Goal: Information Seeking & Learning: Learn about a topic

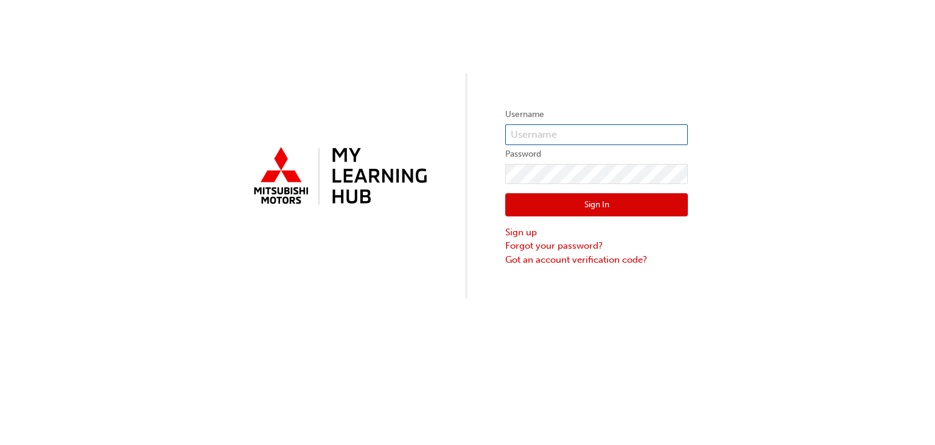
type input "0005884047"
click at [574, 197] on button "Sign In" at bounding box center [596, 204] width 183 height 23
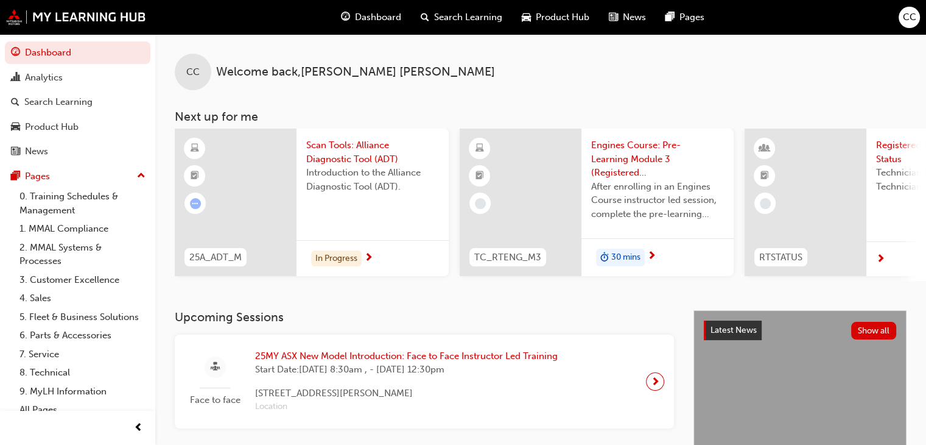
click at [376, 18] on span "Dashboard" at bounding box center [378, 17] width 46 height 14
click at [364, 147] on span "Scan Tools: Alliance Diagnostic Tool (ADT)" at bounding box center [372, 151] width 133 height 27
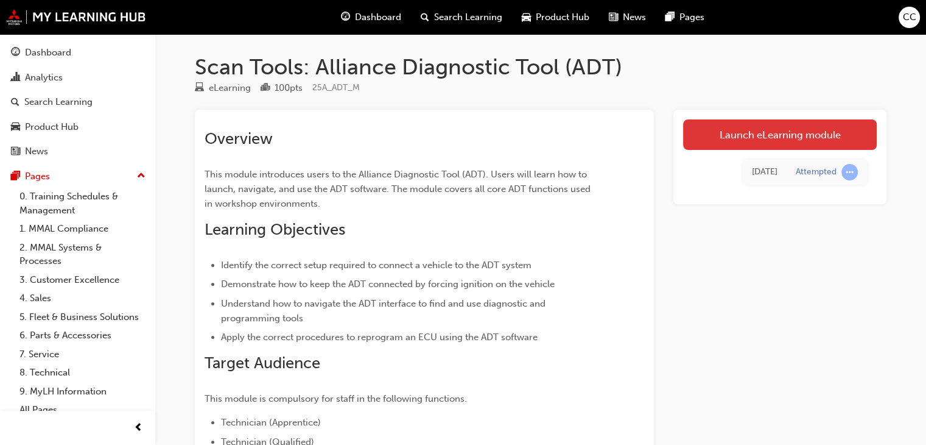
click at [754, 141] on link "Launch eLearning module" at bounding box center [780, 134] width 194 height 30
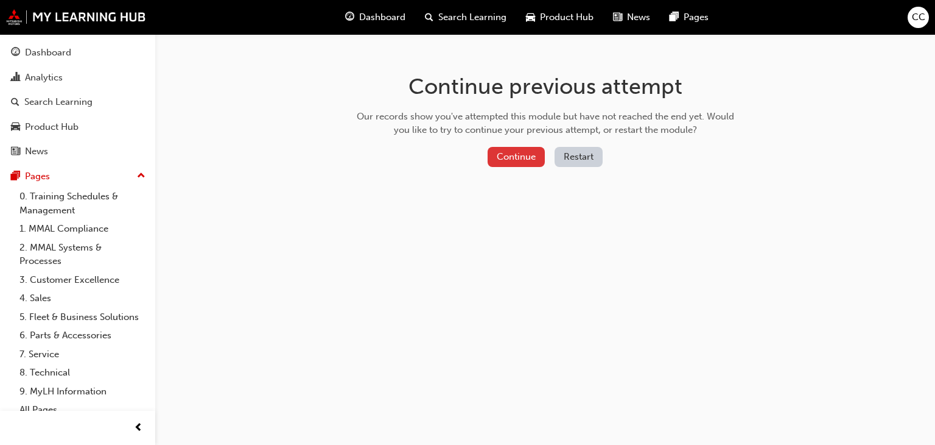
click at [504, 158] on button "Continue" at bounding box center [516, 157] width 57 height 20
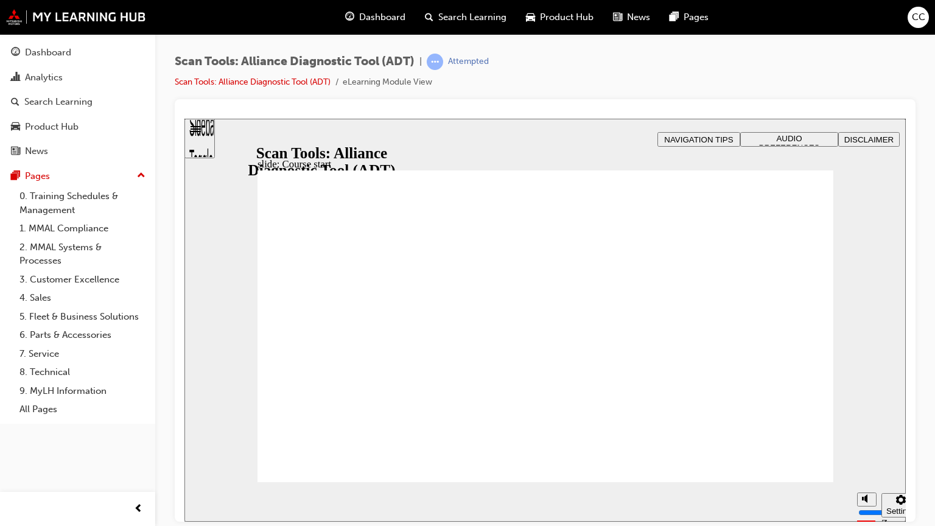
drag, startPoint x: 750, startPoint y: 398, endPoint x: 751, endPoint y: 375, distance: 22.5
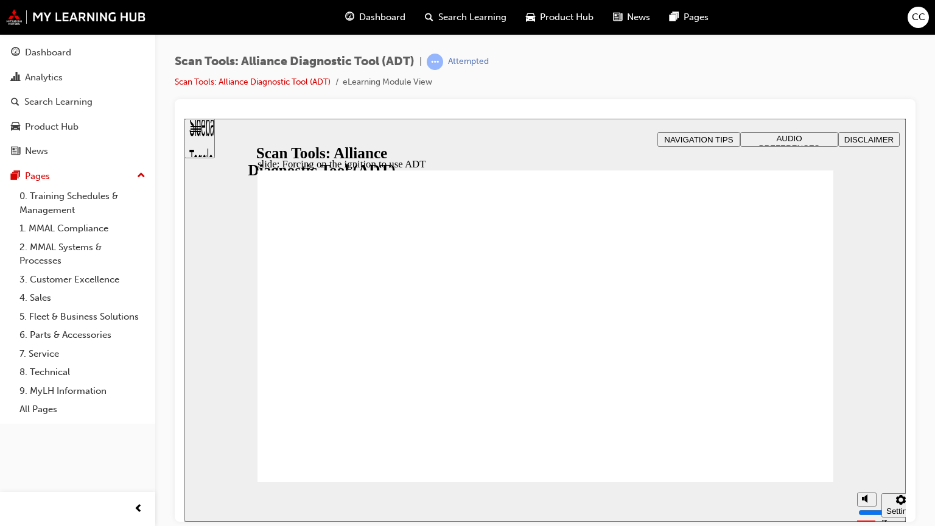
type input "50"
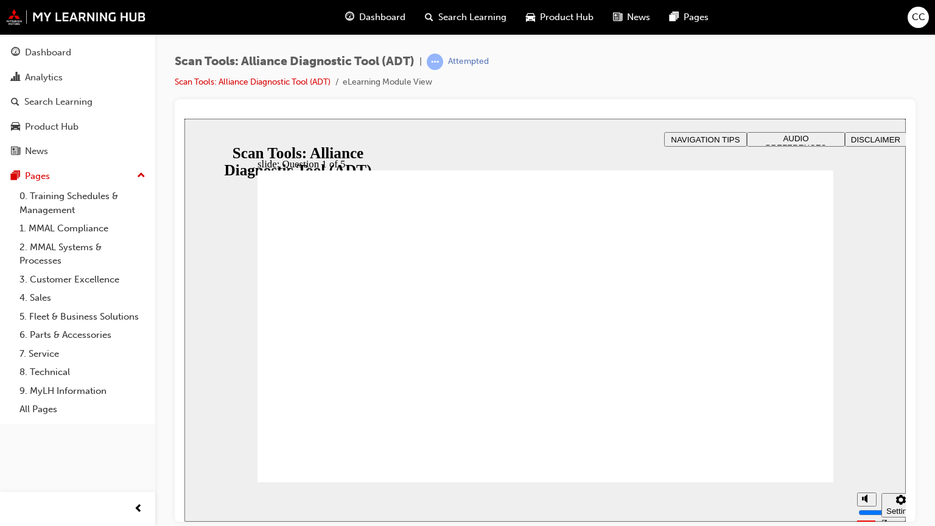
radio input "true"
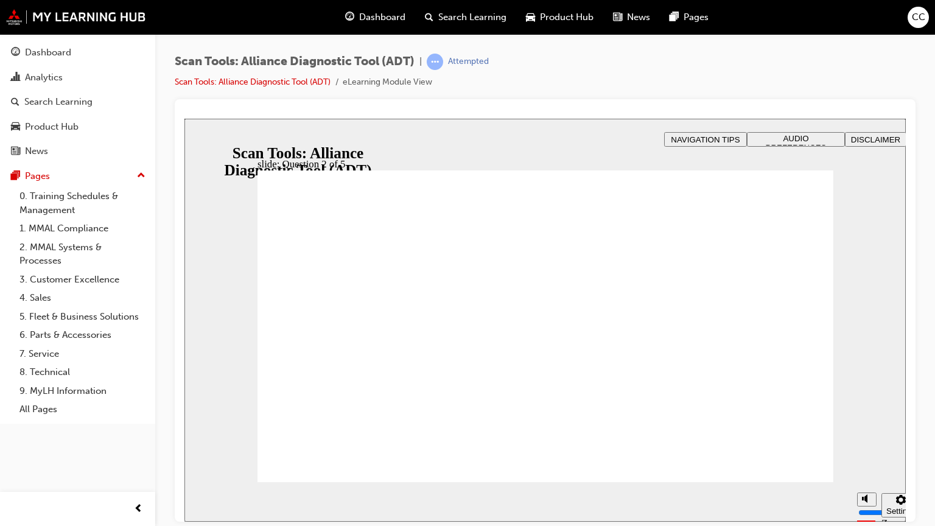
radio input "true"
radio input "false"
radio input "true"
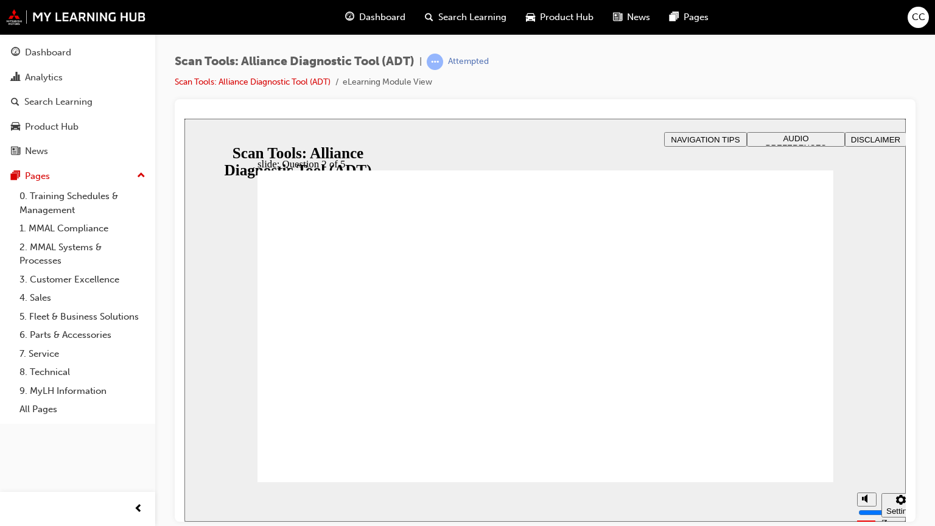
radio input "true"
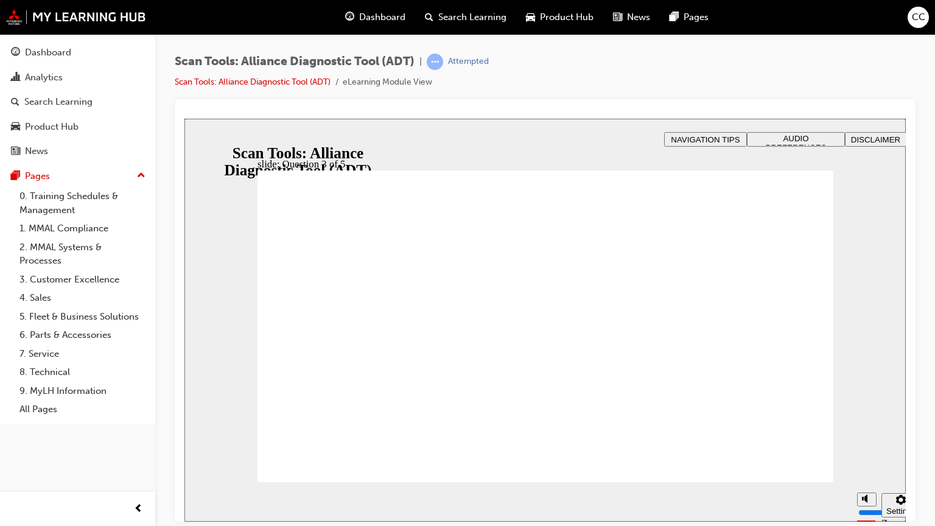
radio input "true"
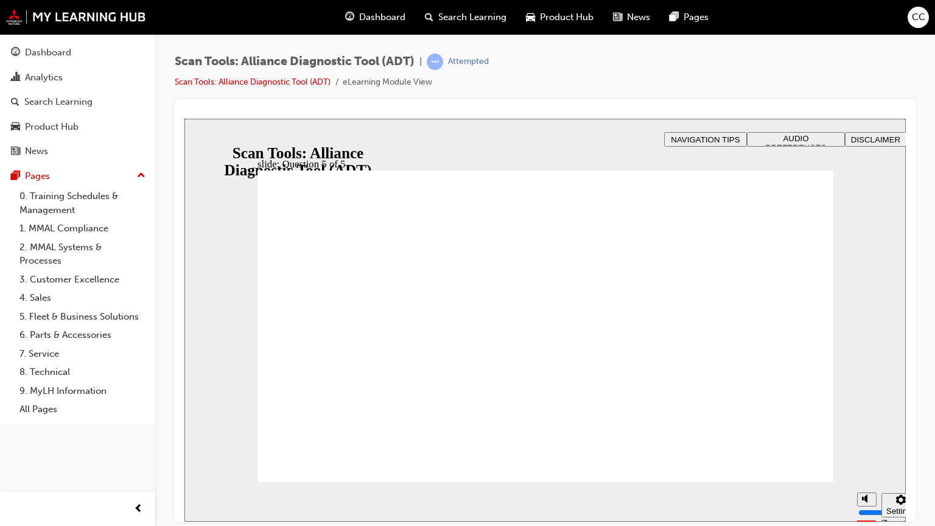
radio input "true"
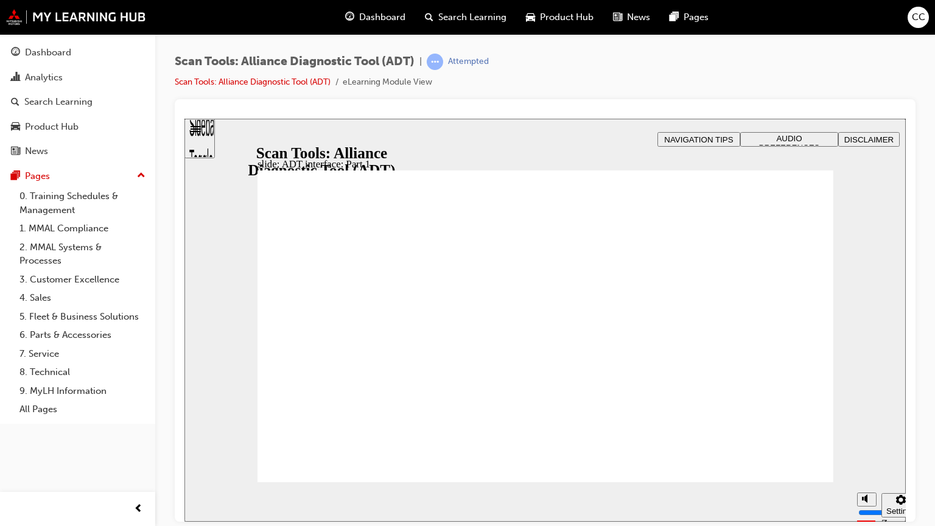
type input "307"
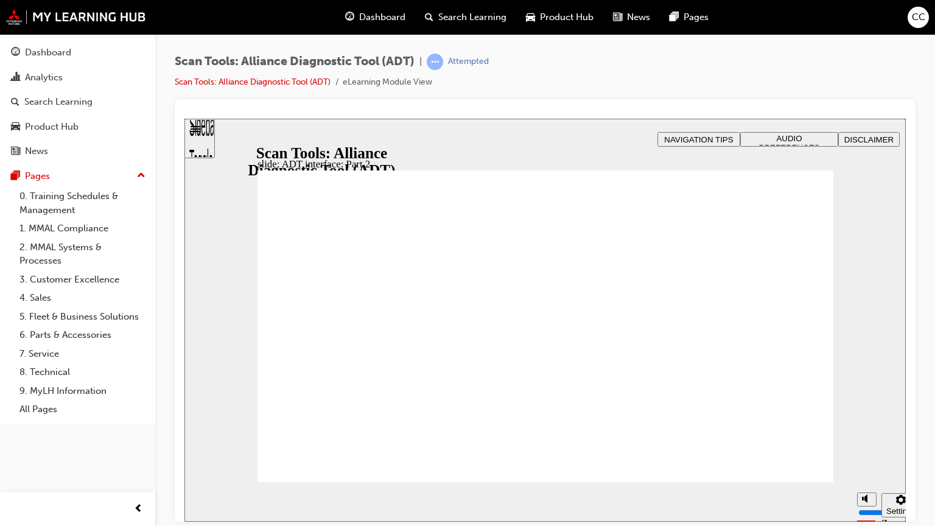
click at [681, 96] on div "Scan Tools: Alliance Diagnostic Tool (ADT) | Attempted Scan Tools: Alliance Dia…" at bounding box center [545, 77] width 741 height 46
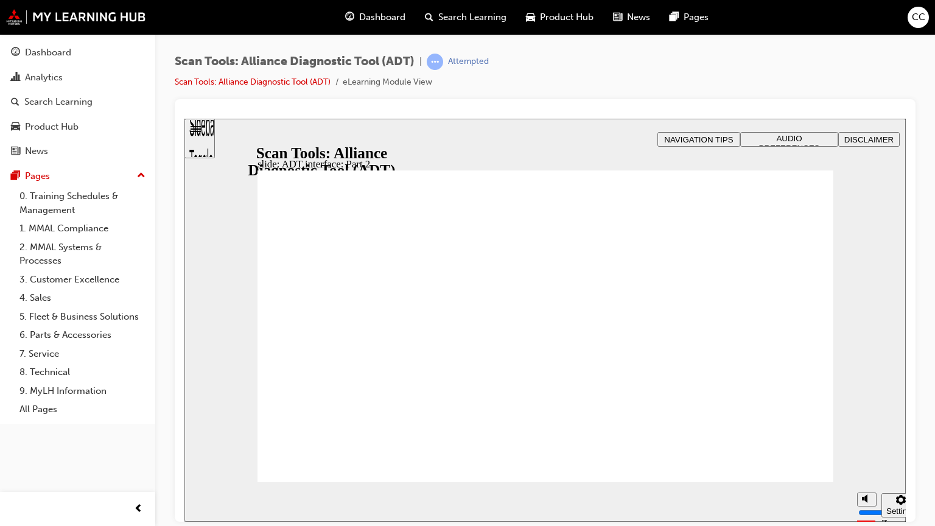
drag, startPoint x: 310, startPoint y: 449, endPoint x: 281, endPoint y: 439, distance: 30.2
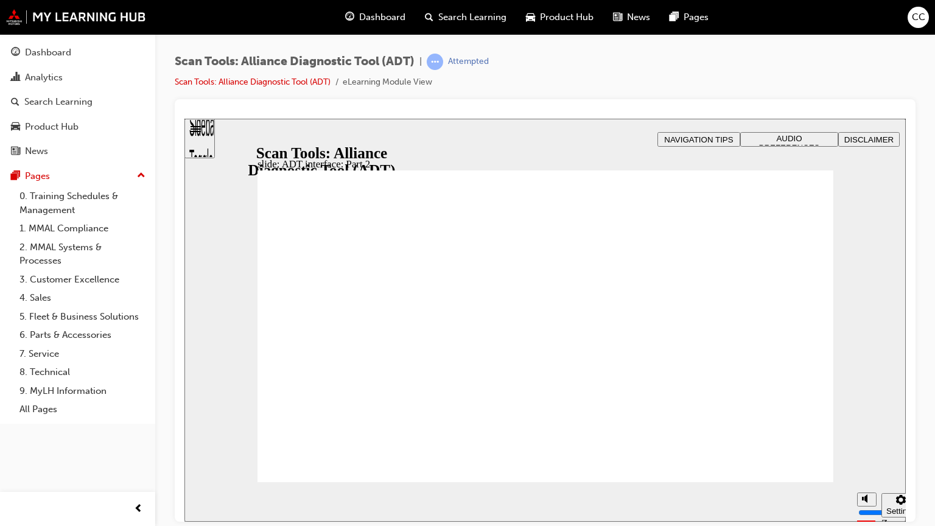
type input "160"
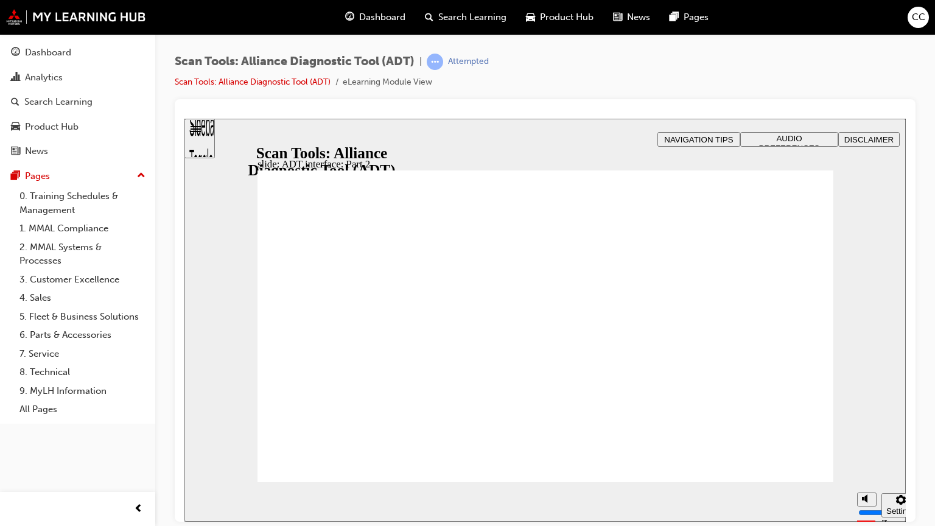
radio input "true"
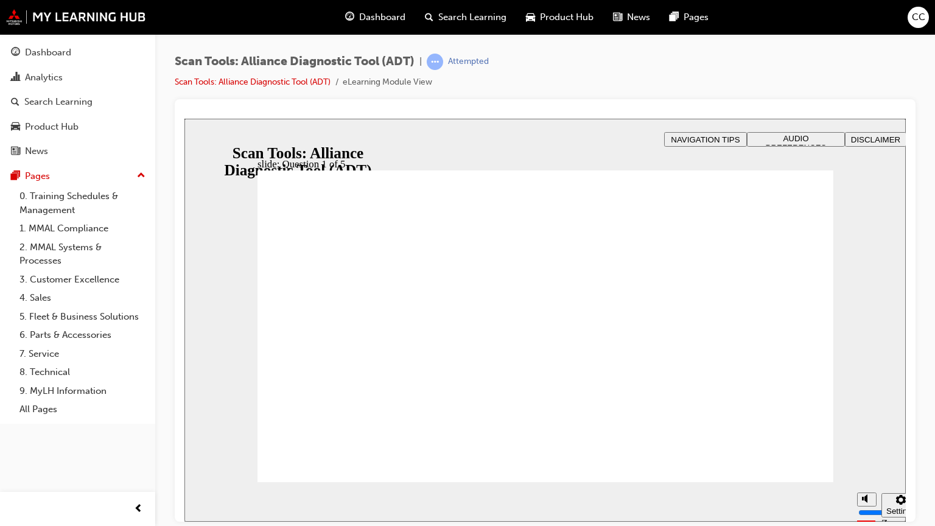
radio input "true"
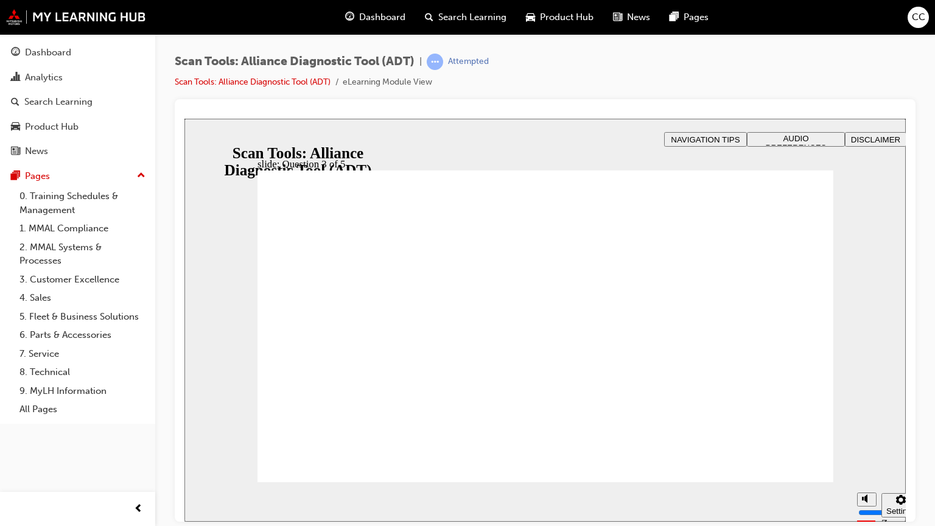
radio input "true"
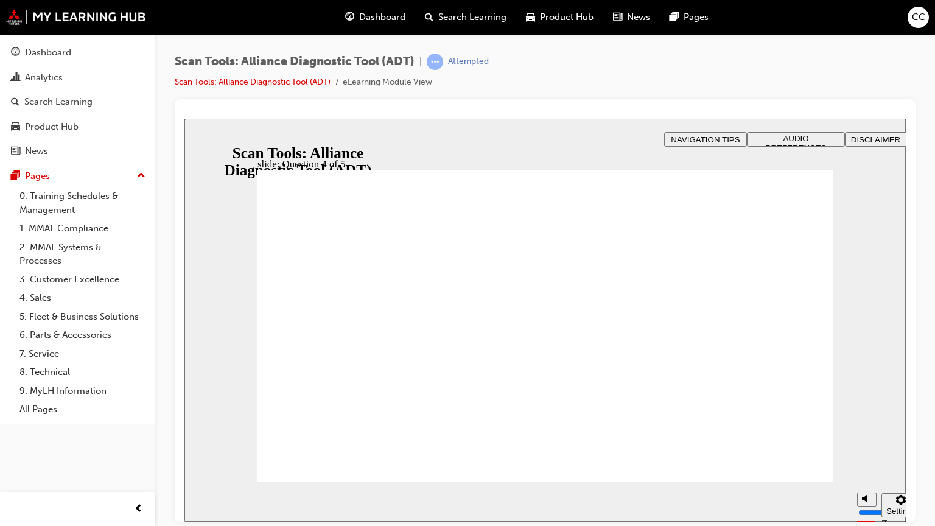
radio input "true"
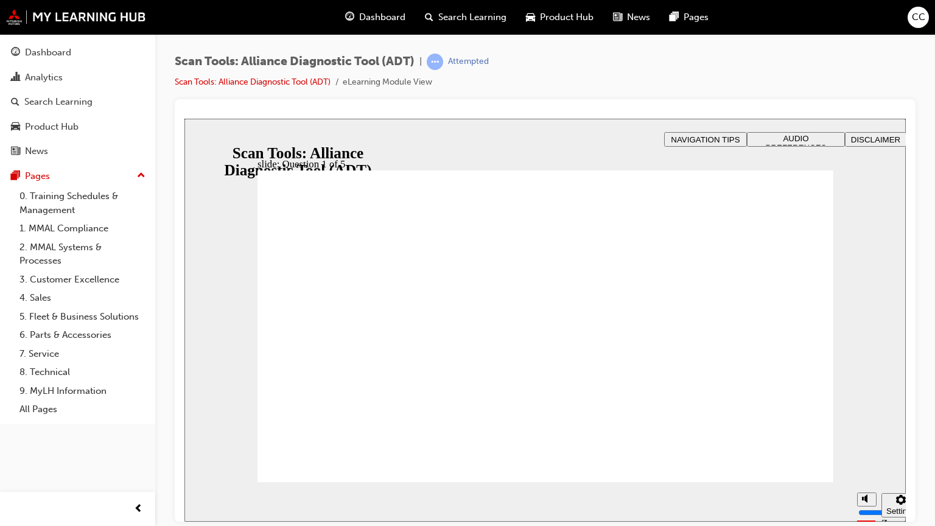
radio input "true"
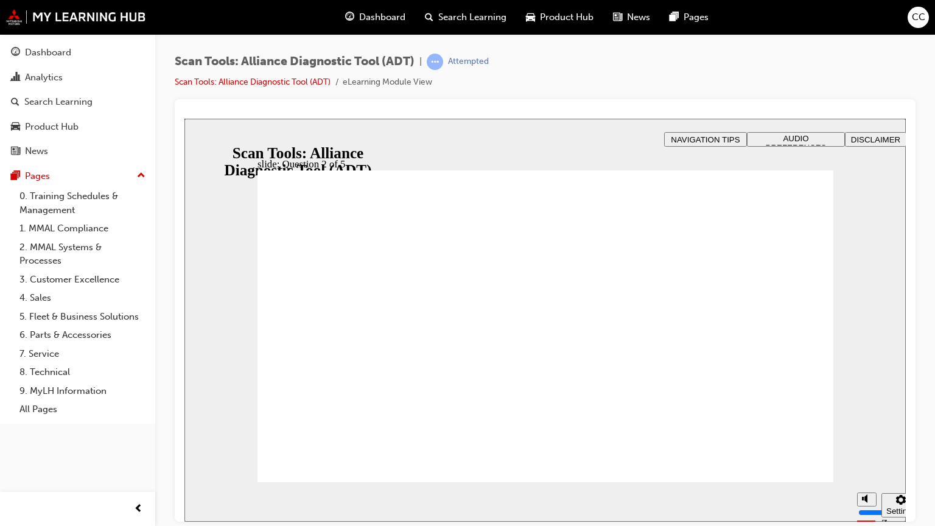
radio input "true"
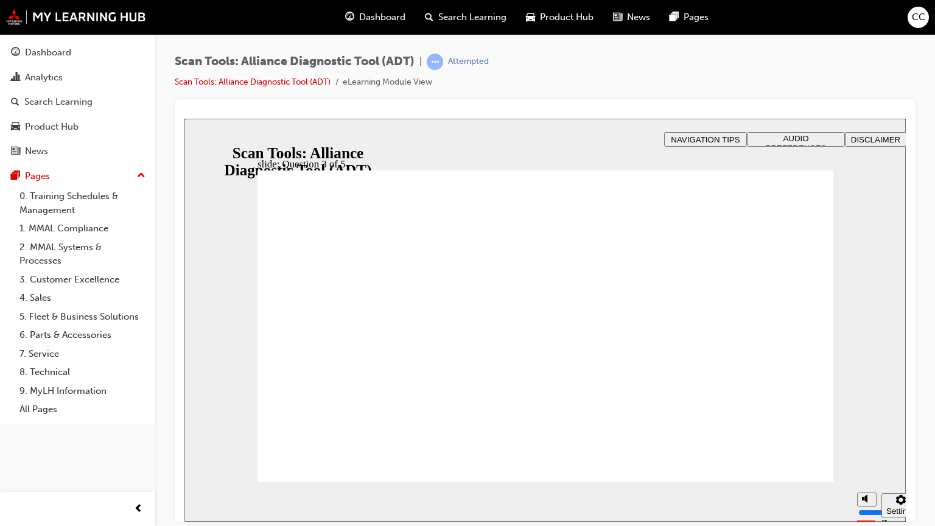
radio input "true"
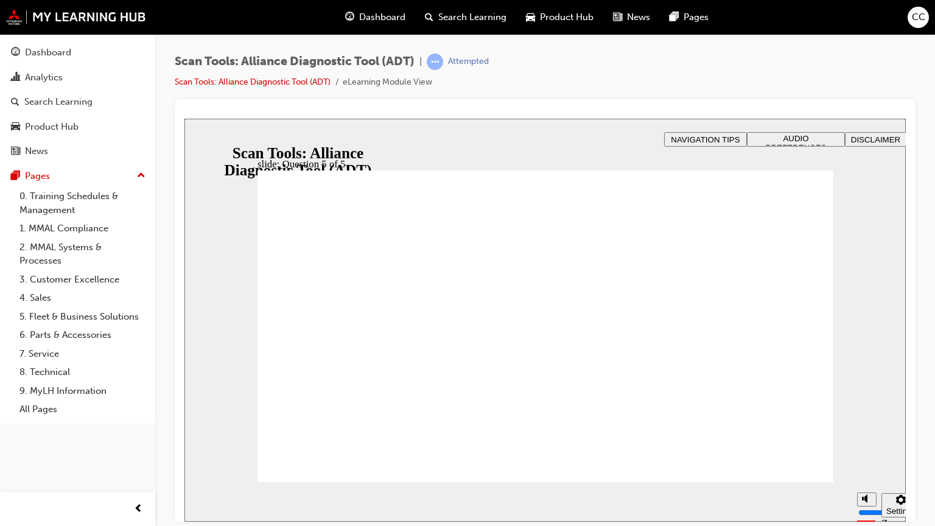
radio input "true"
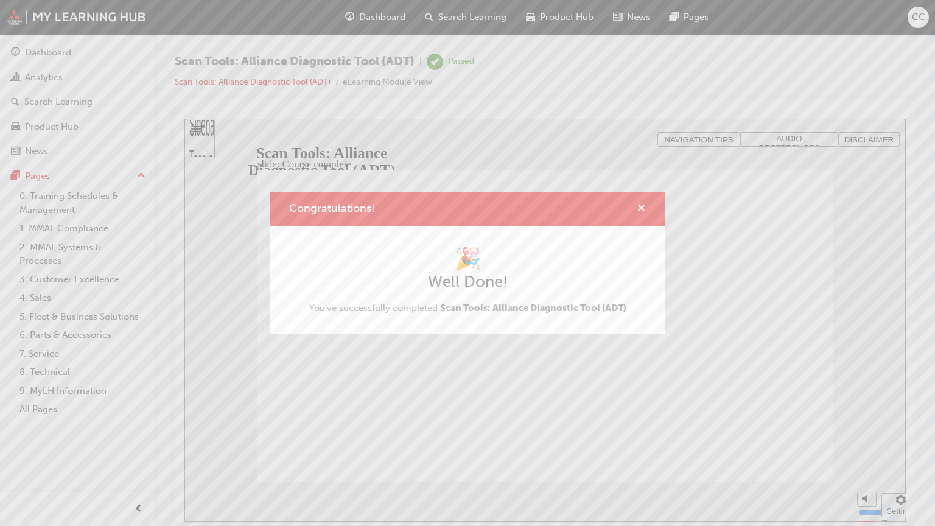
click at [638, 204] on span "cross-icon" at bounding box center [641, 209] width 9 height 11
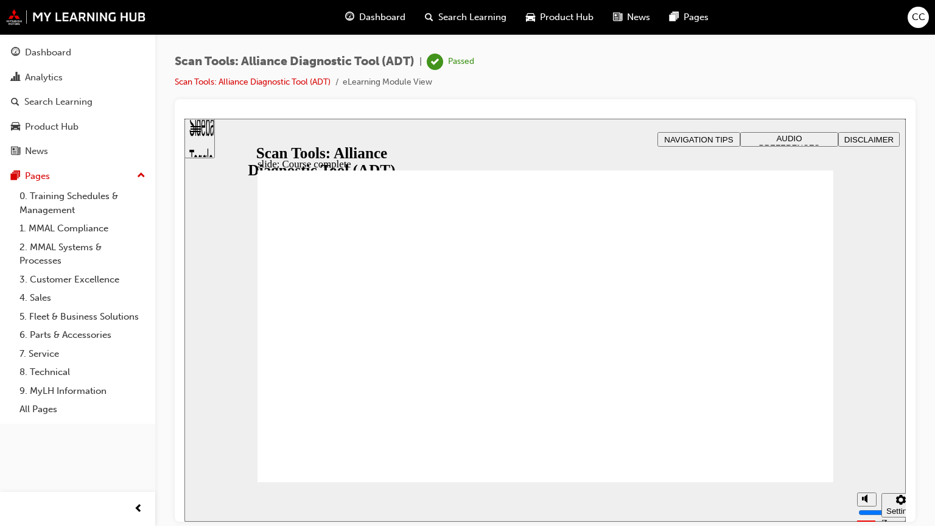
click at [374, 15] on span "Dashboard" at bounding box center [382, 17] width 46 height 14
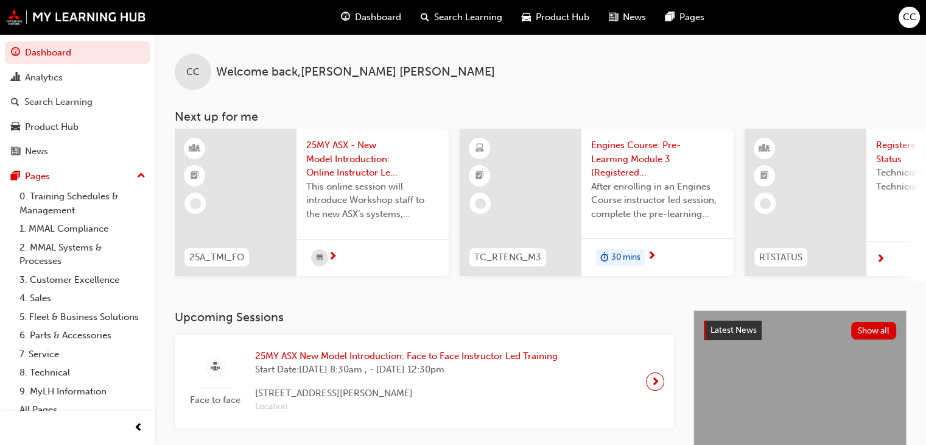
click at [439, 17] on span "Search Learning" at bounding box center [468, 17] width 68 height 14
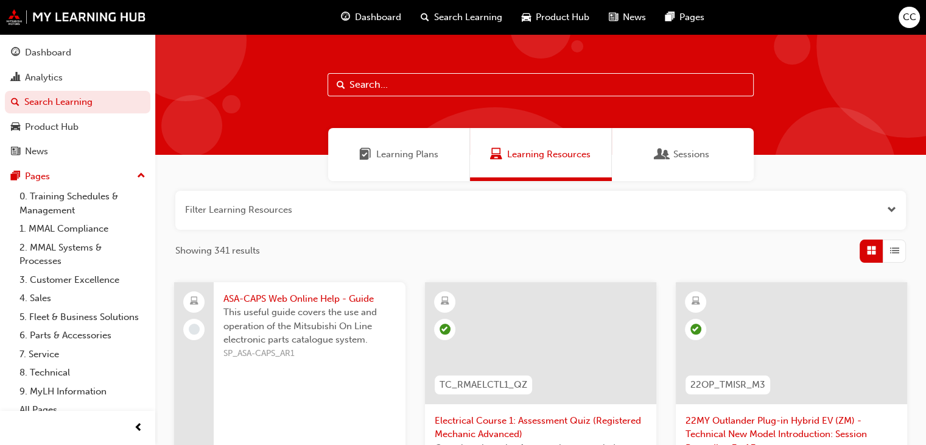
click at [703, 155] on span "Sessions" at bounding box center [692, 154] width 36 height 14
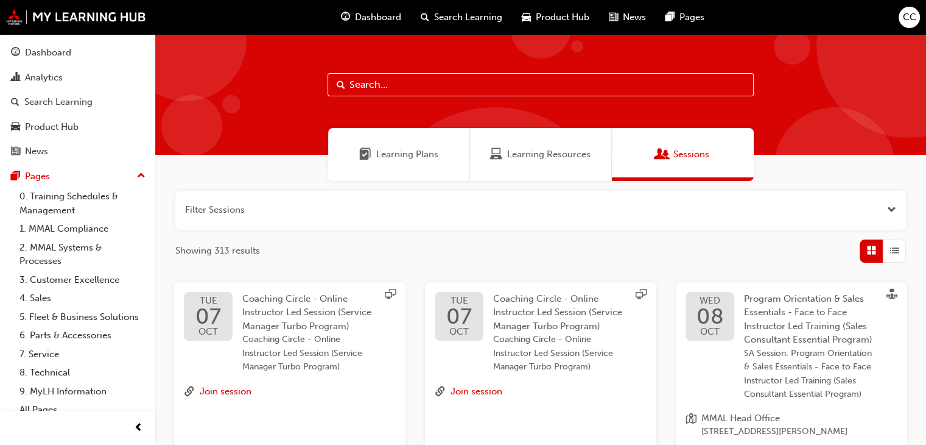
click at [45, 39] on button "Dashboard Analytics Search Learning Product Hub News Pages" at bounding box center [78, 102] width 146 height 126
click at [44, 46] on div "Dashboard" at bounding box center [48, 53] width 46 height 14
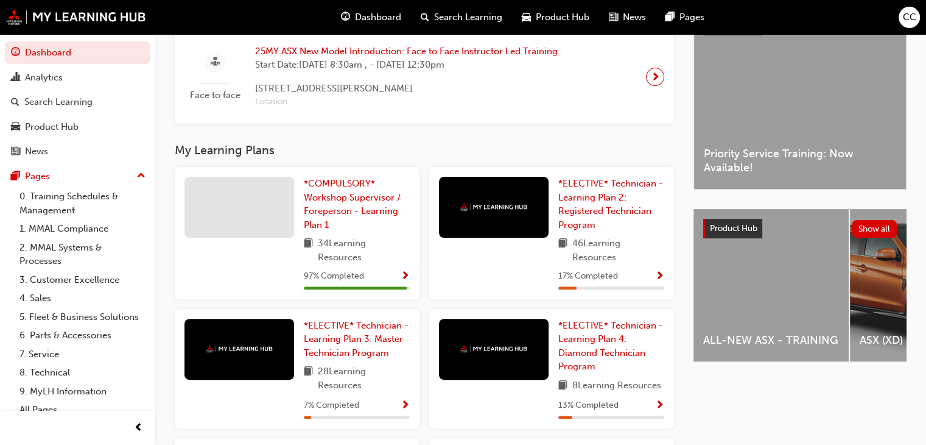
scroll to position [306, 0]
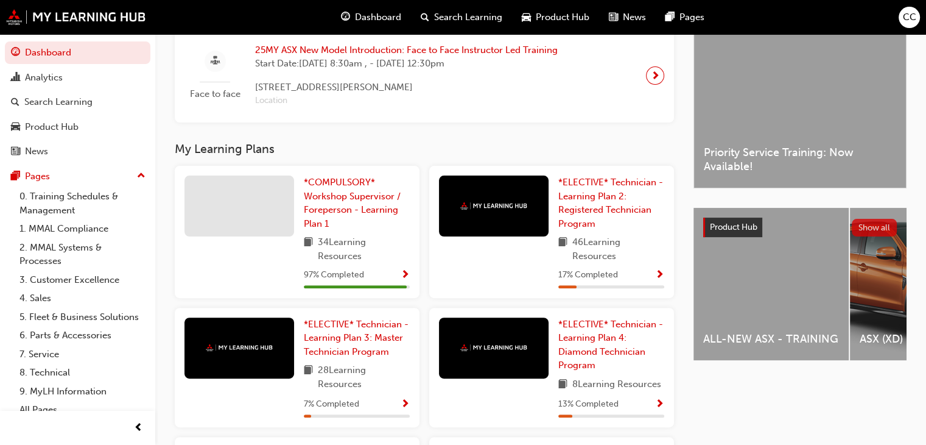
click at [881, 222] on button "Show all" at bounding box center [875, 228] width 46 height 18
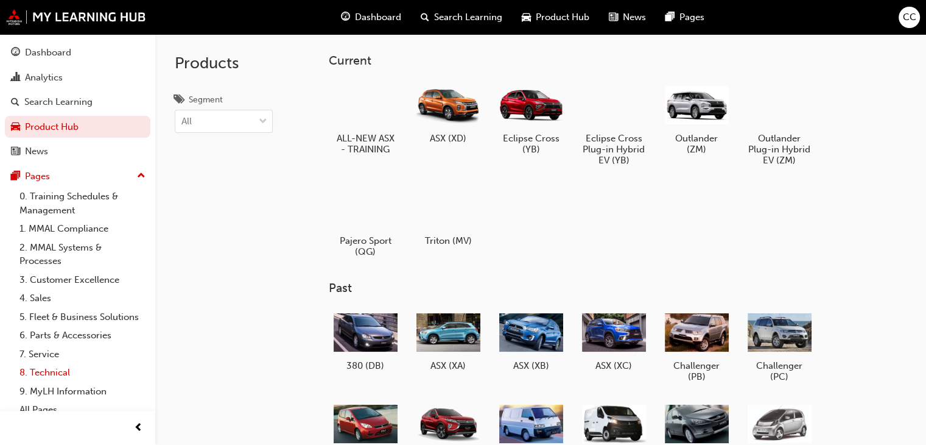
click at [35, 382] on link "8. Technical" at bounding box center [83, 372] width 136 height 19
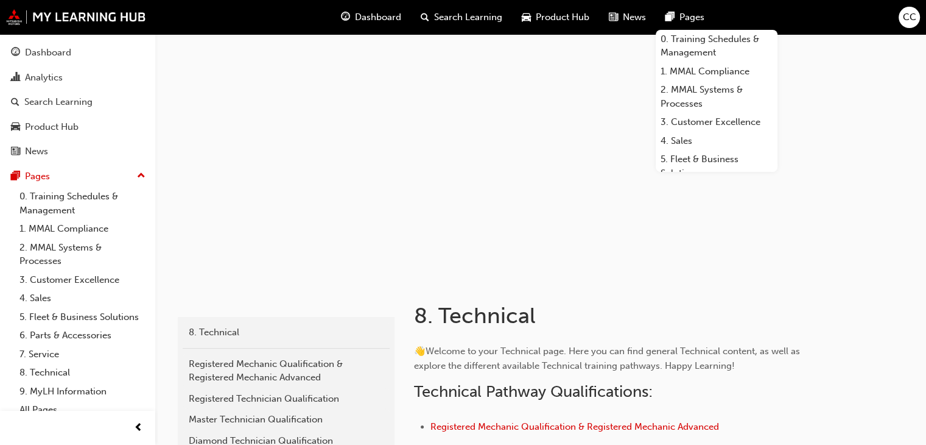
click at [356, 13] on span "Dashboard" at bounding box center [378, 17] width 46 height 14
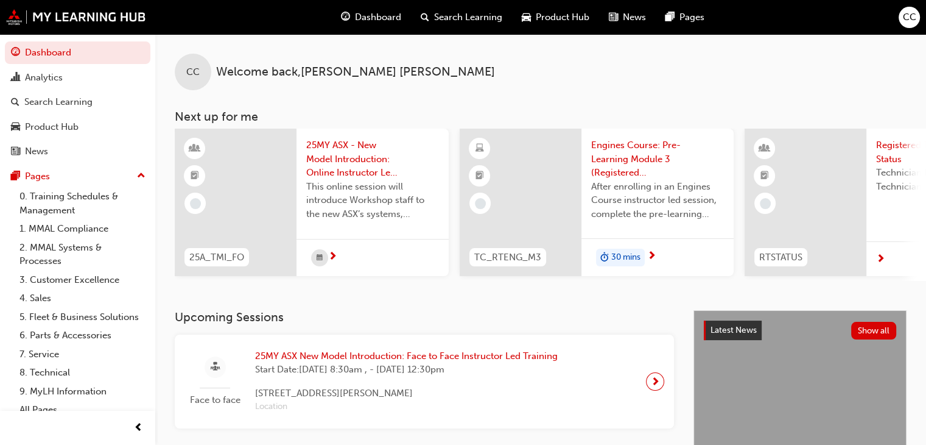
click at [926, 90] on div "CC Welcome back , [PERSON_NAME] Next up for me 25A_TMI_FO 25MY ASX - New Model …" at bounding box center [540, 157] width 771 height 247
